Goal: Obtain resource: Download file/media

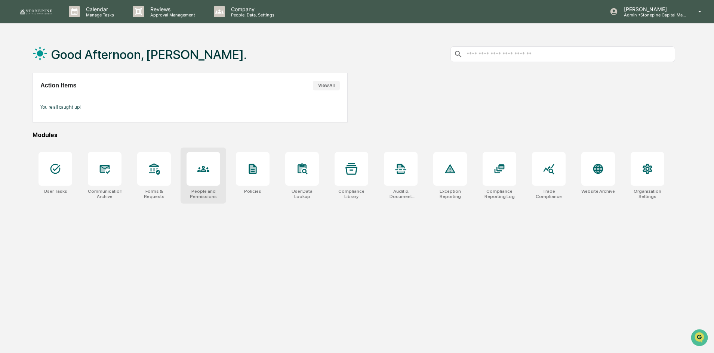
click at [193, 170] on div at bounding box center [204, 169] width 34 height 34
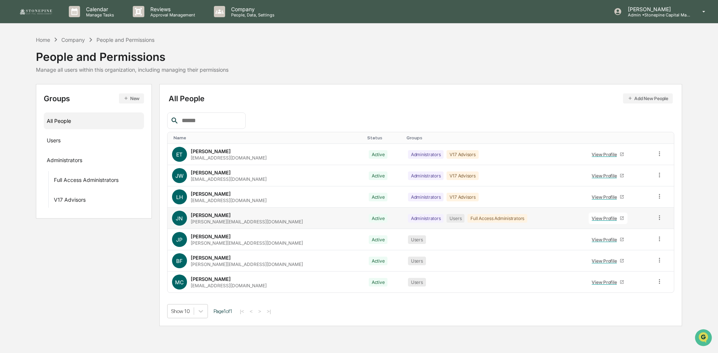
click at [595, 223] on link "View Profile" at bounding box center [608, 219] width 39 height 12
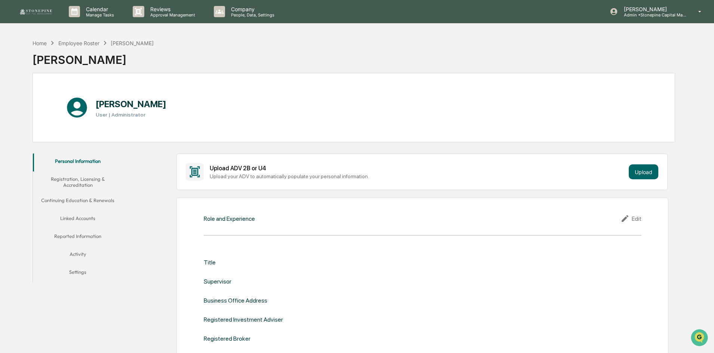
click at [84, 255] on button "Activity" at bounding box center [78, 256] width 90 height 18
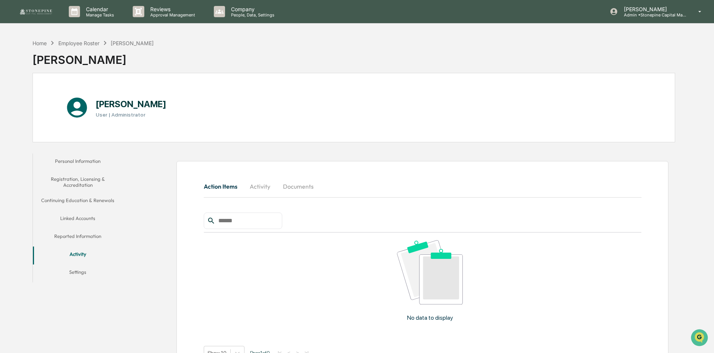
scroll to position [36, 0]
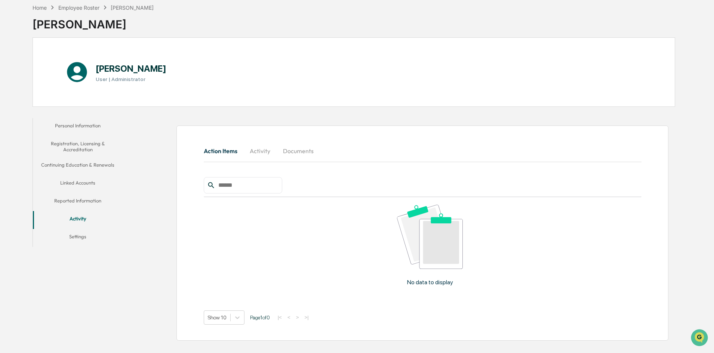
click at [80, 205] on button "Reported Information" at bounding box center [78, 202] width 90 height 18
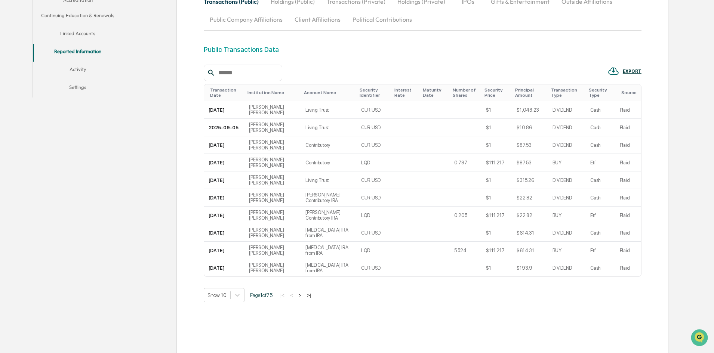
scroll to position [161, 0]
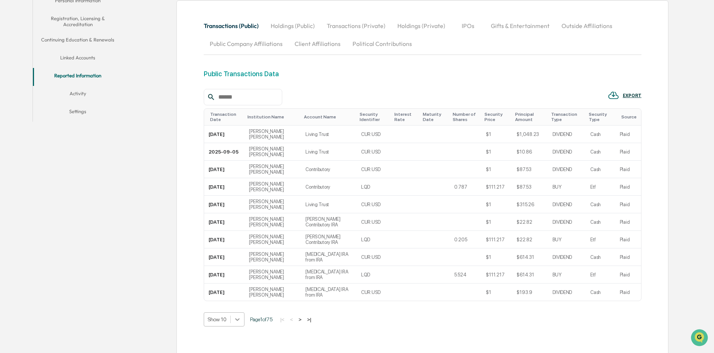
click at [240, 320] on body "Calendar Manage Tasks Reviews Approval Management Company People, Data, Setting…" at bounding box center [357, 115] width 714 height 552
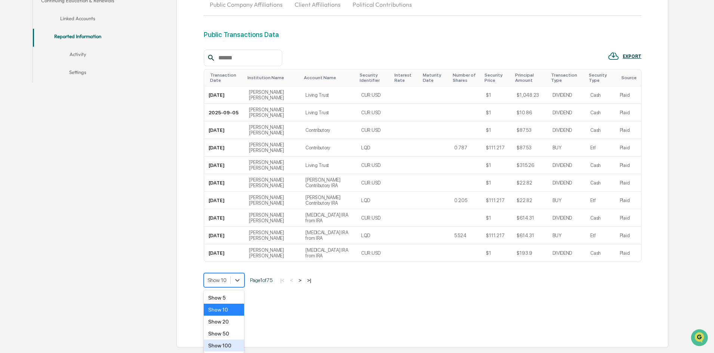
click at [233, 344] on div "Show 100" at bounding box center [224, 346] width 41 height 12
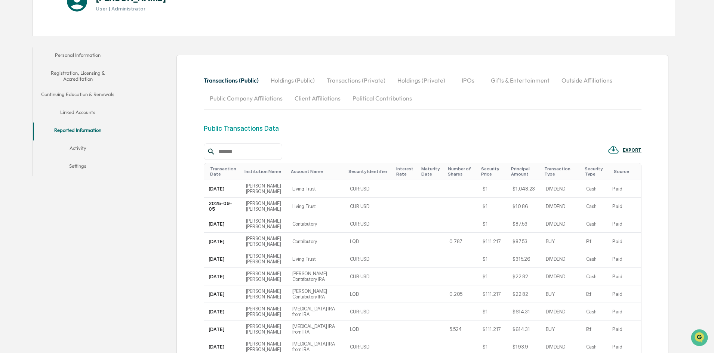
scroll to position [112, 0]
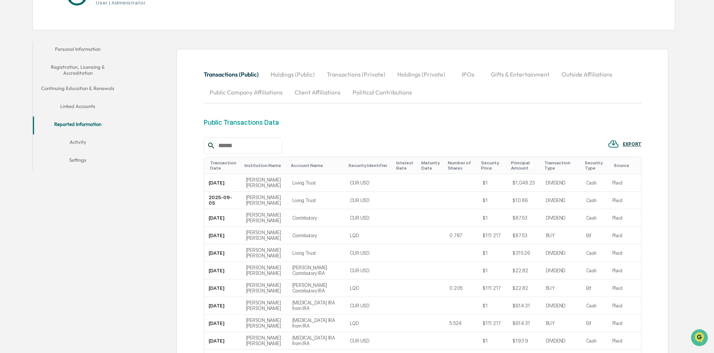
click at [295, 79] on button "Holdings (Public)" at bounding box center [293, 74] width 56 height 18
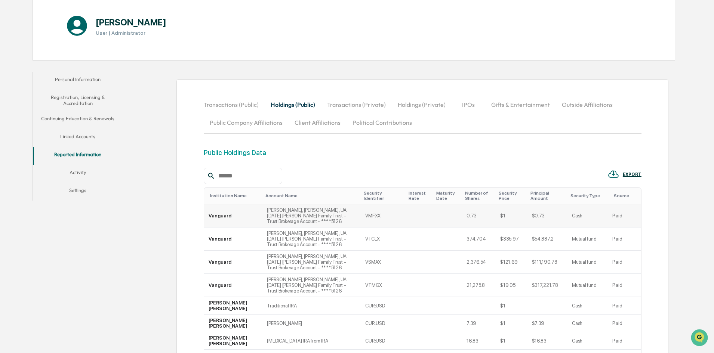
scroll to position [75, 0]
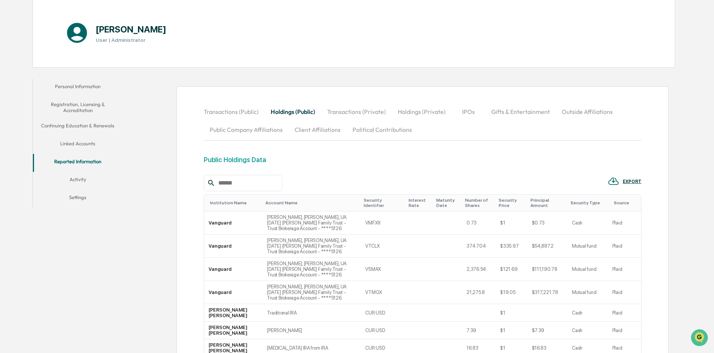
click at [410, 114] on button "Holdings (Private)" at bounding box center [422, 112] width 60 height 18
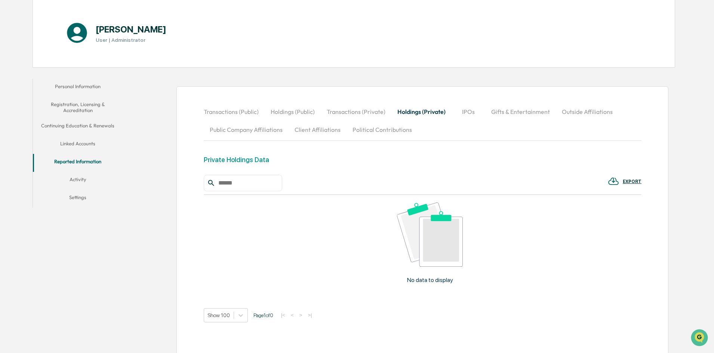
click at [464, 113] on button "IPOs" at bounding box center [469, 112] width 34 height 18
click at [495, 116] on button "Gifts & Entertainment" at bounding box center [520, 112] width 71 height 18
click at [558, 114] on button "Outside Affiliations" at bounding box center [587, 112] width 63 height 18
click at [404, 111] on button "Holdings (Private)" at bounding box center [422, 112] width 60 height 18
click at [361, 114] on button "Transactions (Private)" at bounding box center [356, 112] width 71 height 18
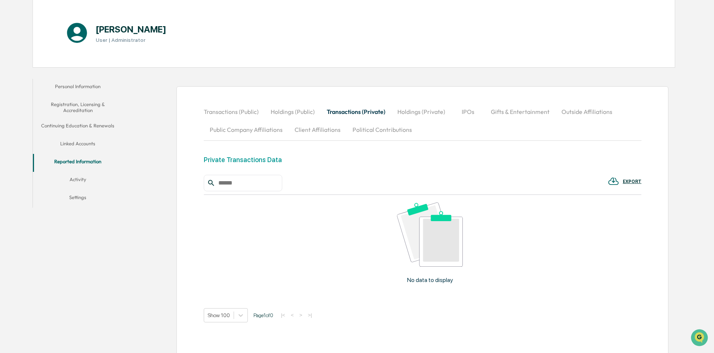
click at [298, 114] on button "Holdings (Public)" at bounding box center [293, 112] width 56 height 18
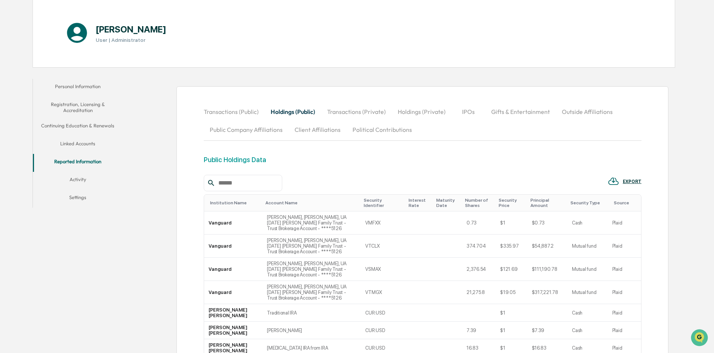
click at [239, 115] on button "Transactions (Public)" at bounding box center [234, 112] width 61 height 18
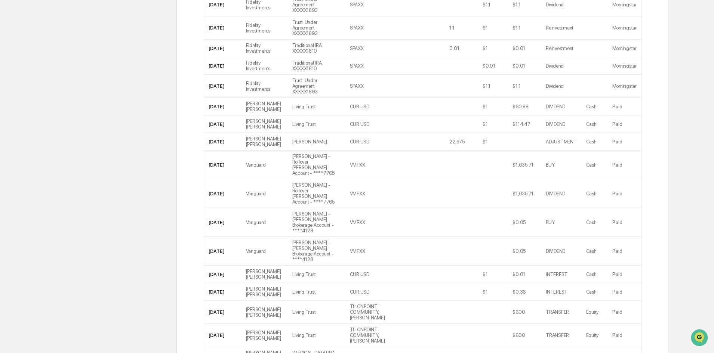
scroll to position [1965, 0]
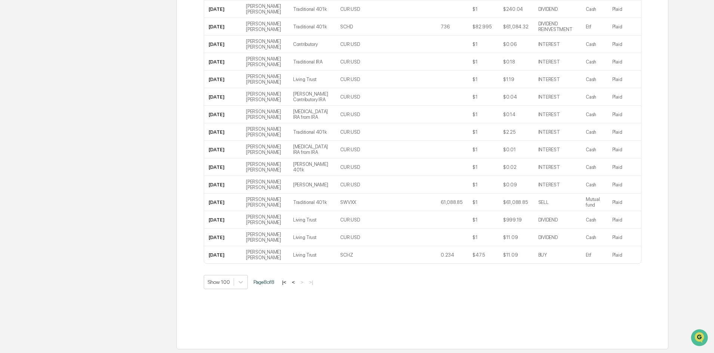
scroll to position [888, 0]
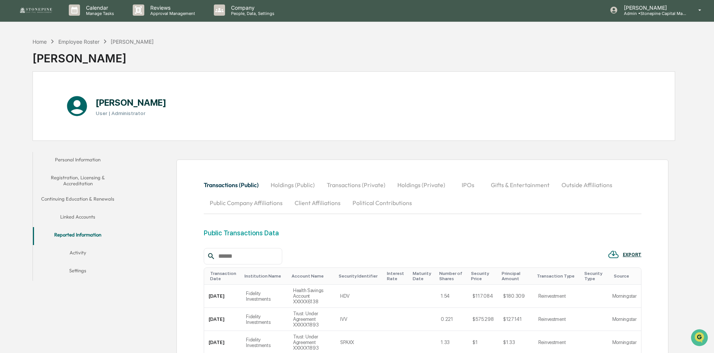
scroll to position [0, 0]
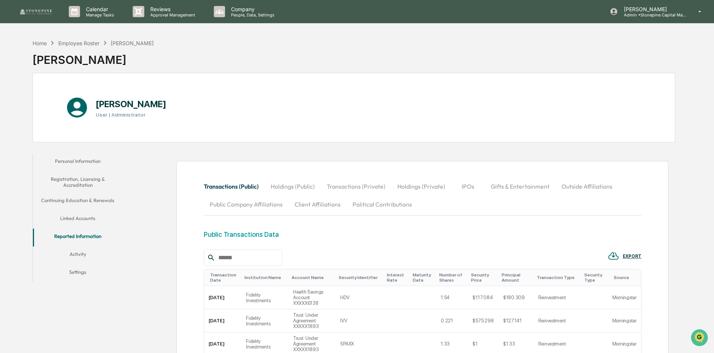
click at [628, 258] on div "EXPORT" at bounding box center [632, 256] width 19 height 5
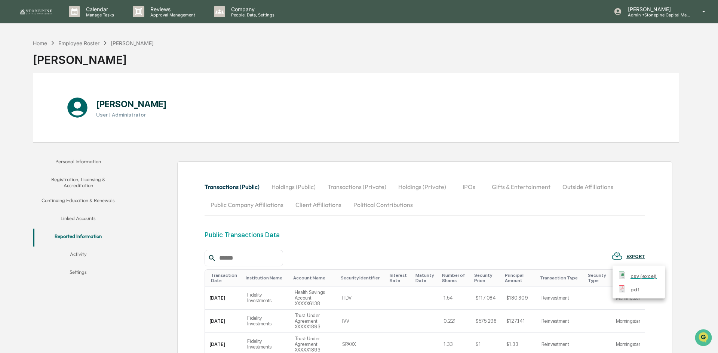
click at [633, 275] on p "csv (excel)" at bounding box center [644, 277] width 26 height 8
click at [704, 332] on img "Open customer support" at bounding box center [703, 338] width 19 height 15
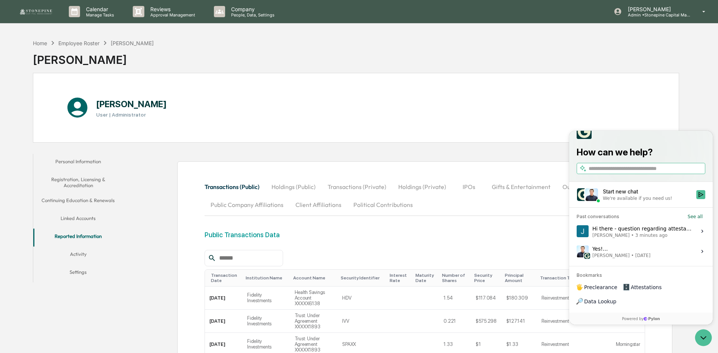
click at [635, 239] on span "3 minutes ago" at bounding box center [651, 236] width 32 height 6
click at [577, 232] on button "View issue" at bounding box center [576, 231] width 0 height 0
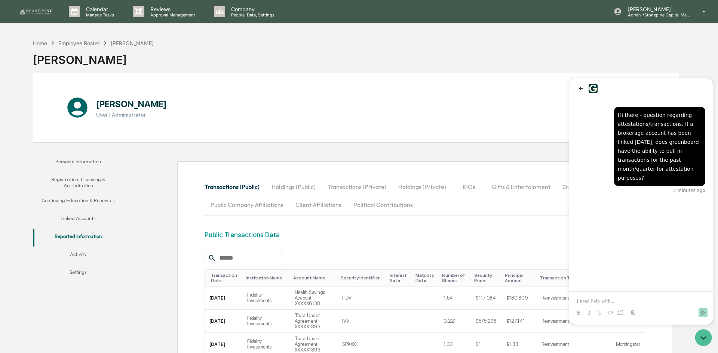
click at [501, 120] on div at bounding box center [359, 176] width 718 height 353
